Goal: Transaction & Acquisition: Obtain resource

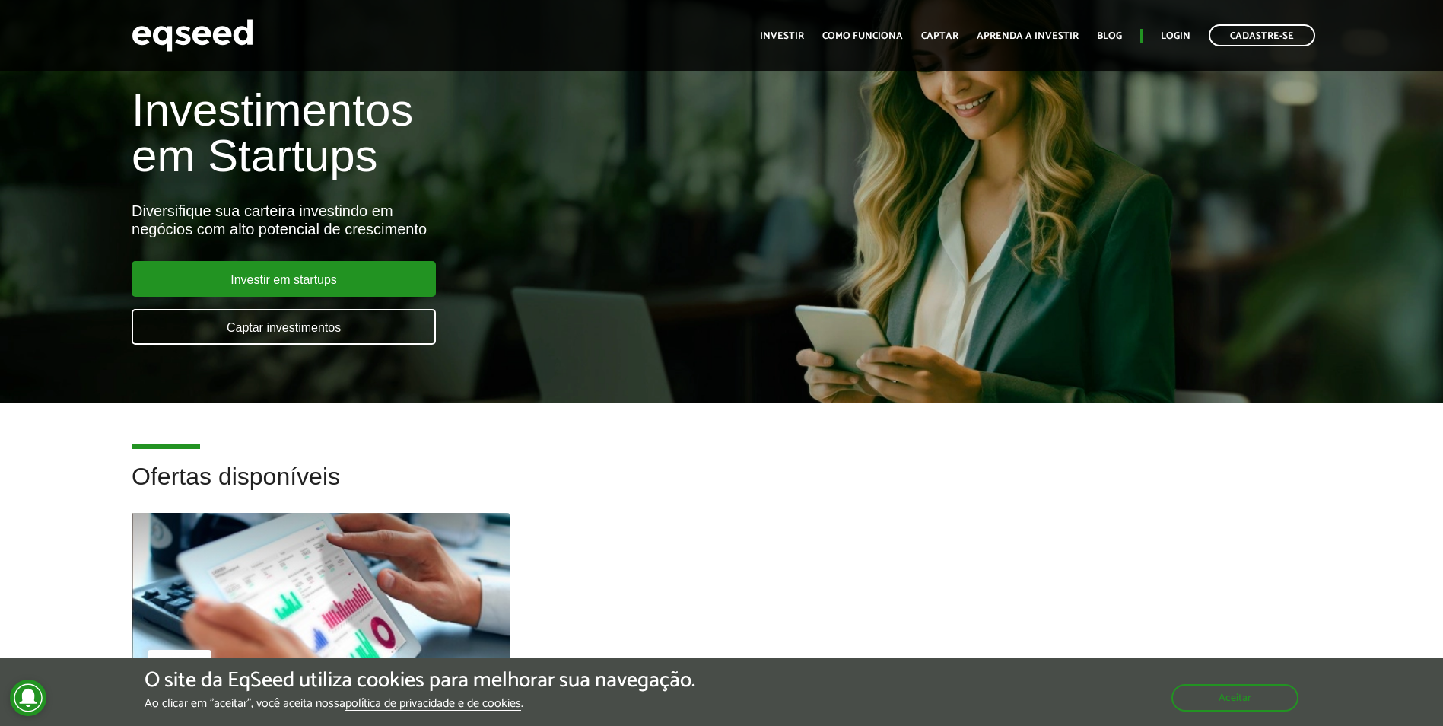
scroll to position [76, 0]
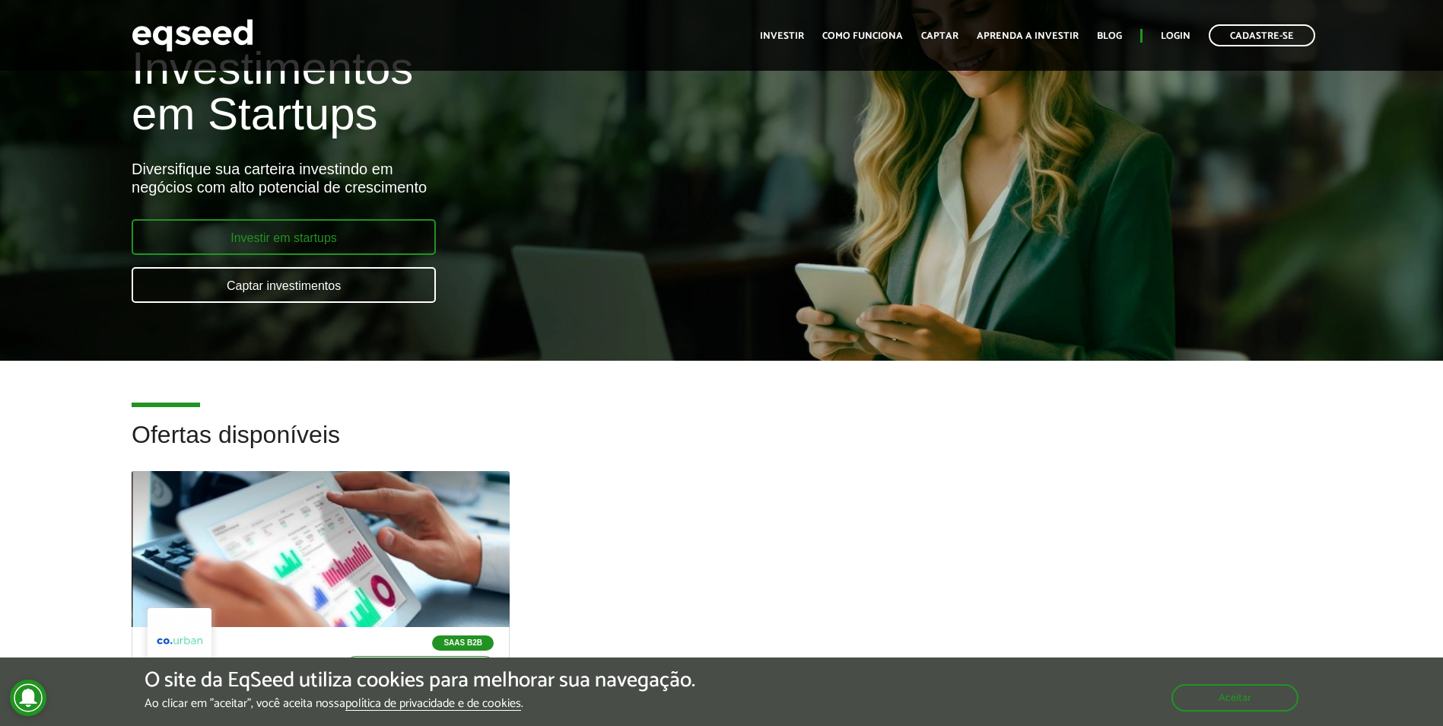
click at [411, 227] on link "Investir em startups" at bounding box center [284, 237] width 304 height 36
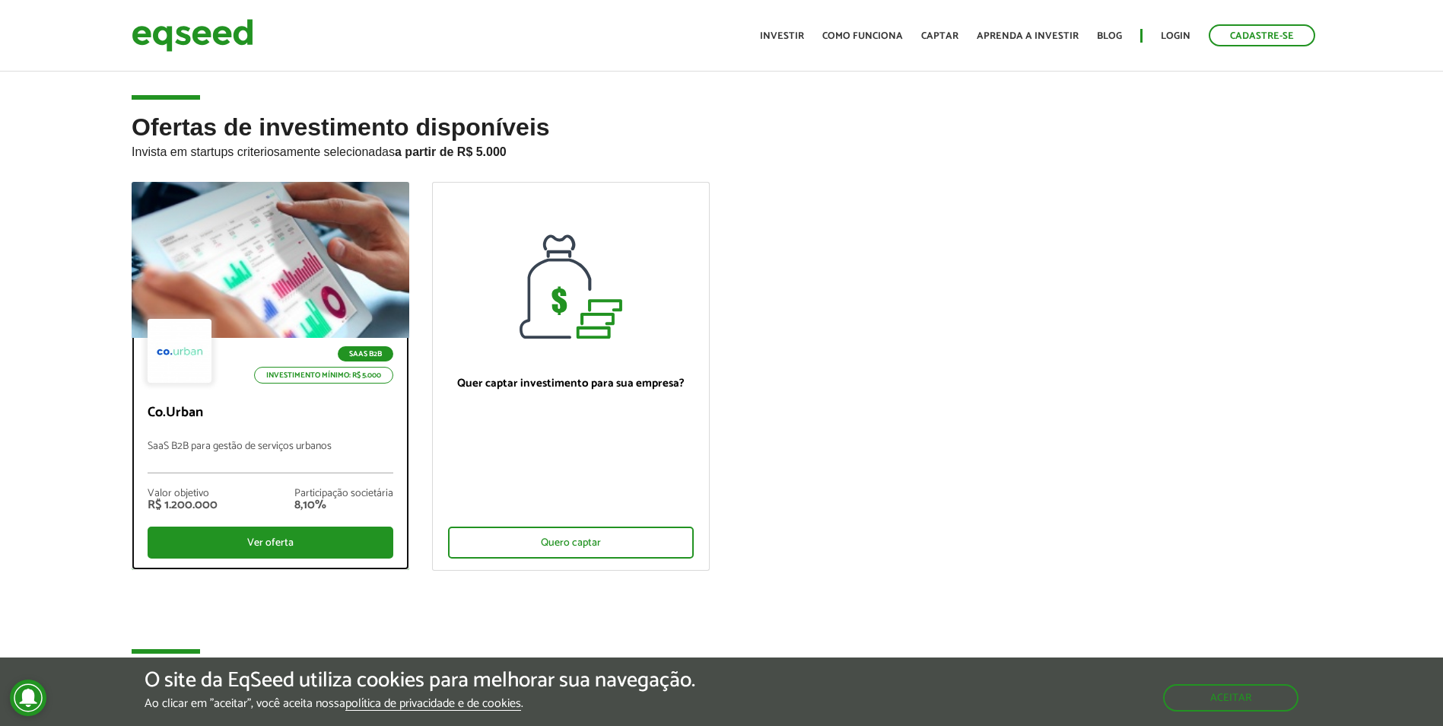
click at [308, 275] on div at bounding box center [270, 260] width 333 height 187
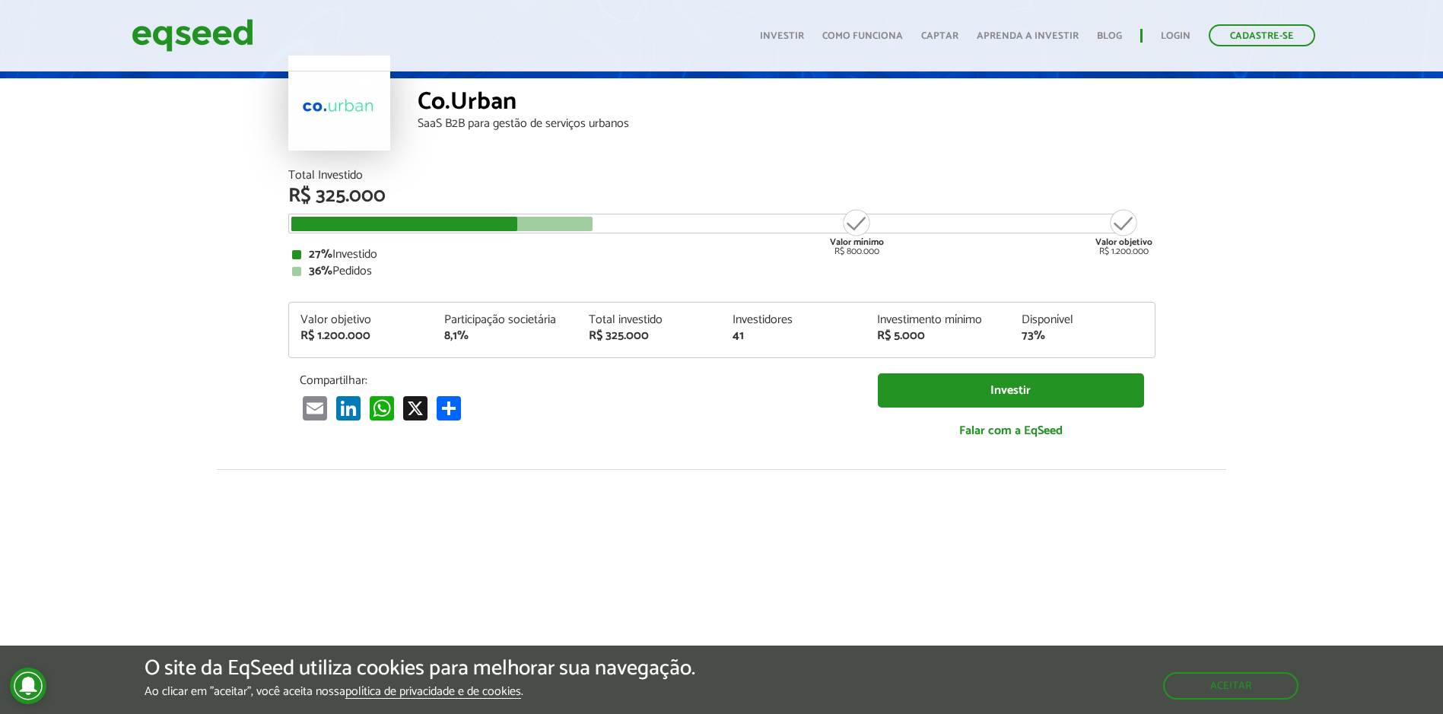
scroll to position [76, 0]
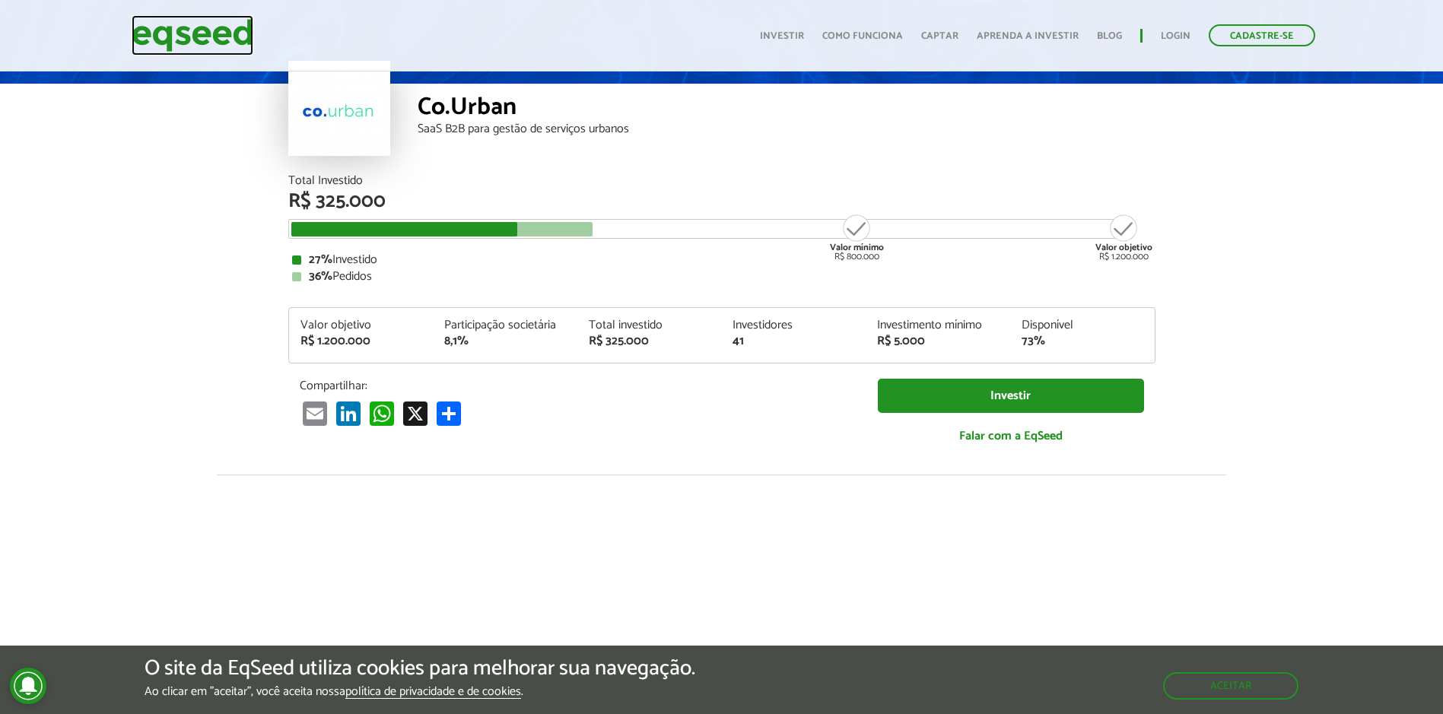
click at [244, 35] on img at bounding box center [193, 35] width 122 height 40
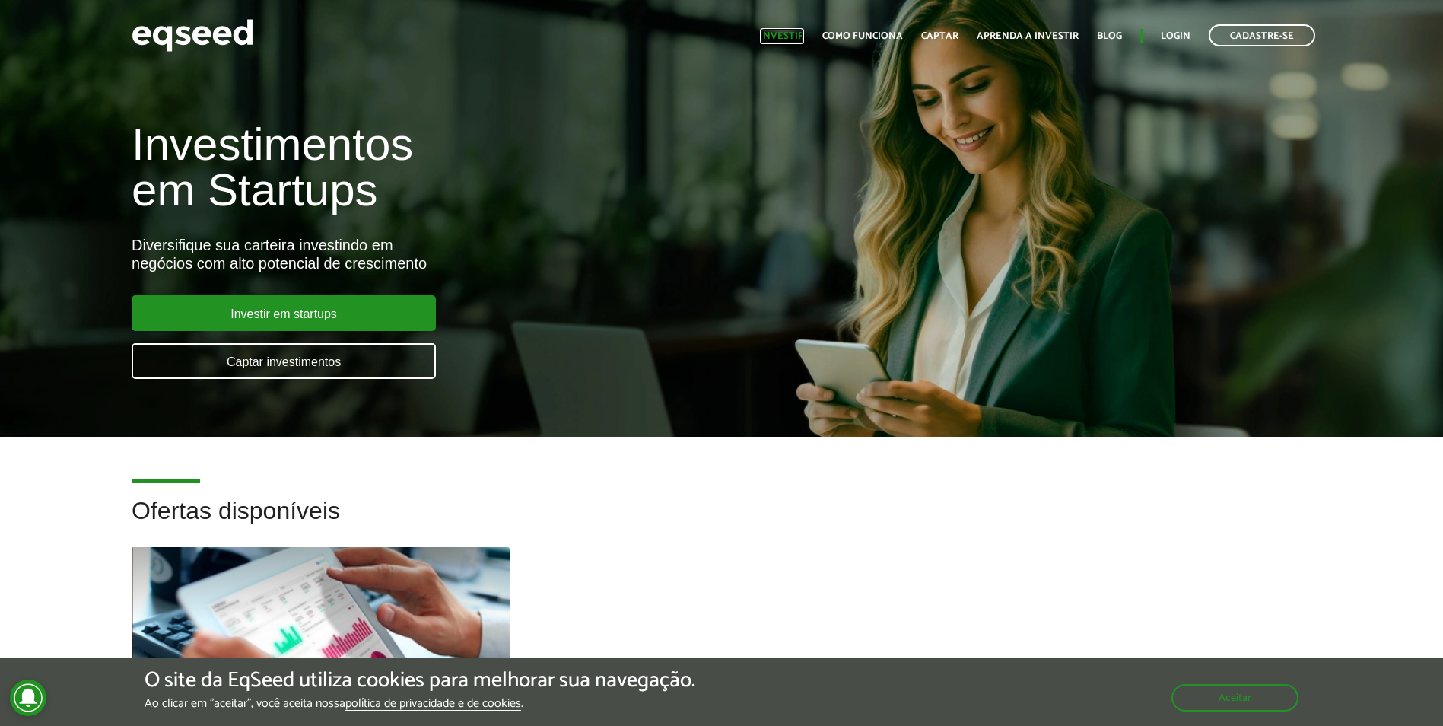
click at [783, 34] on link "Investir" at bounding box center [782, 36] width 44 height 10
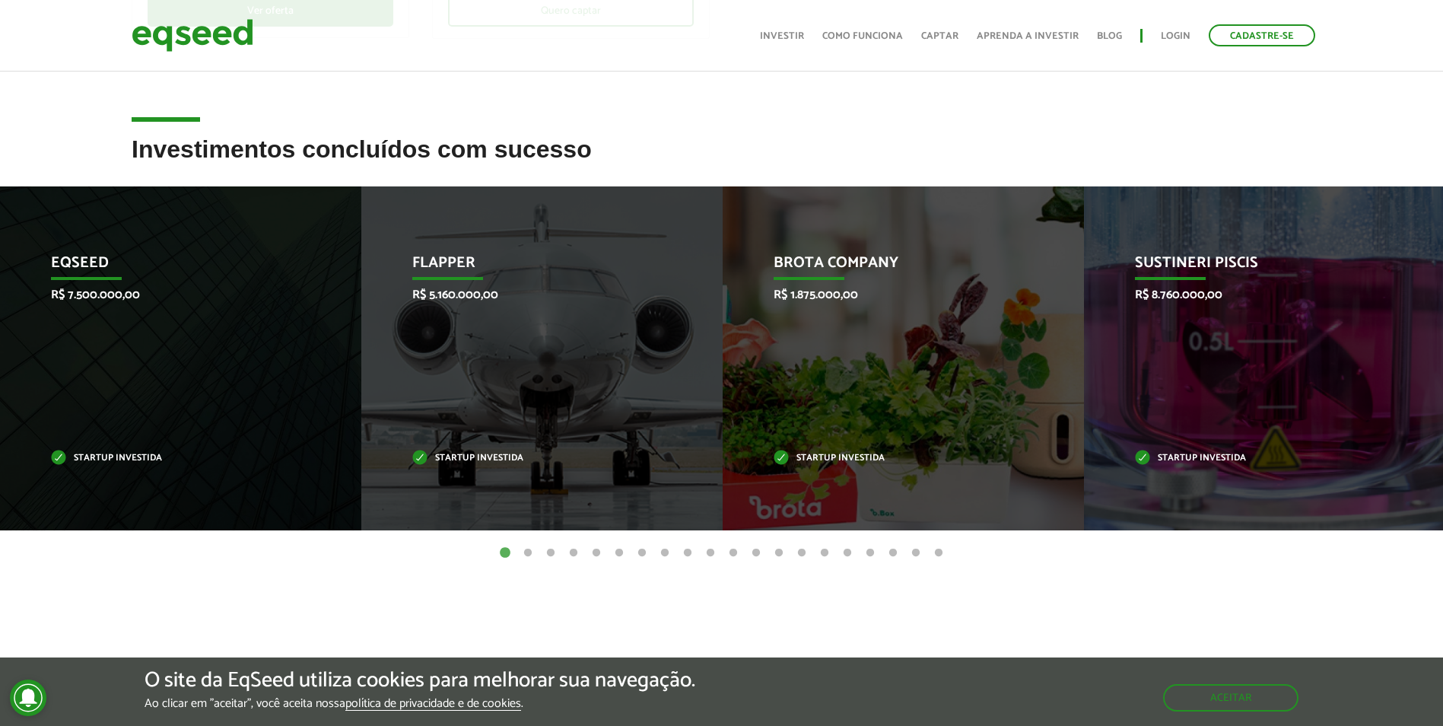
scroll to position [532, 0]
